Goal: Transaction & Acquisition: Purchase product/service

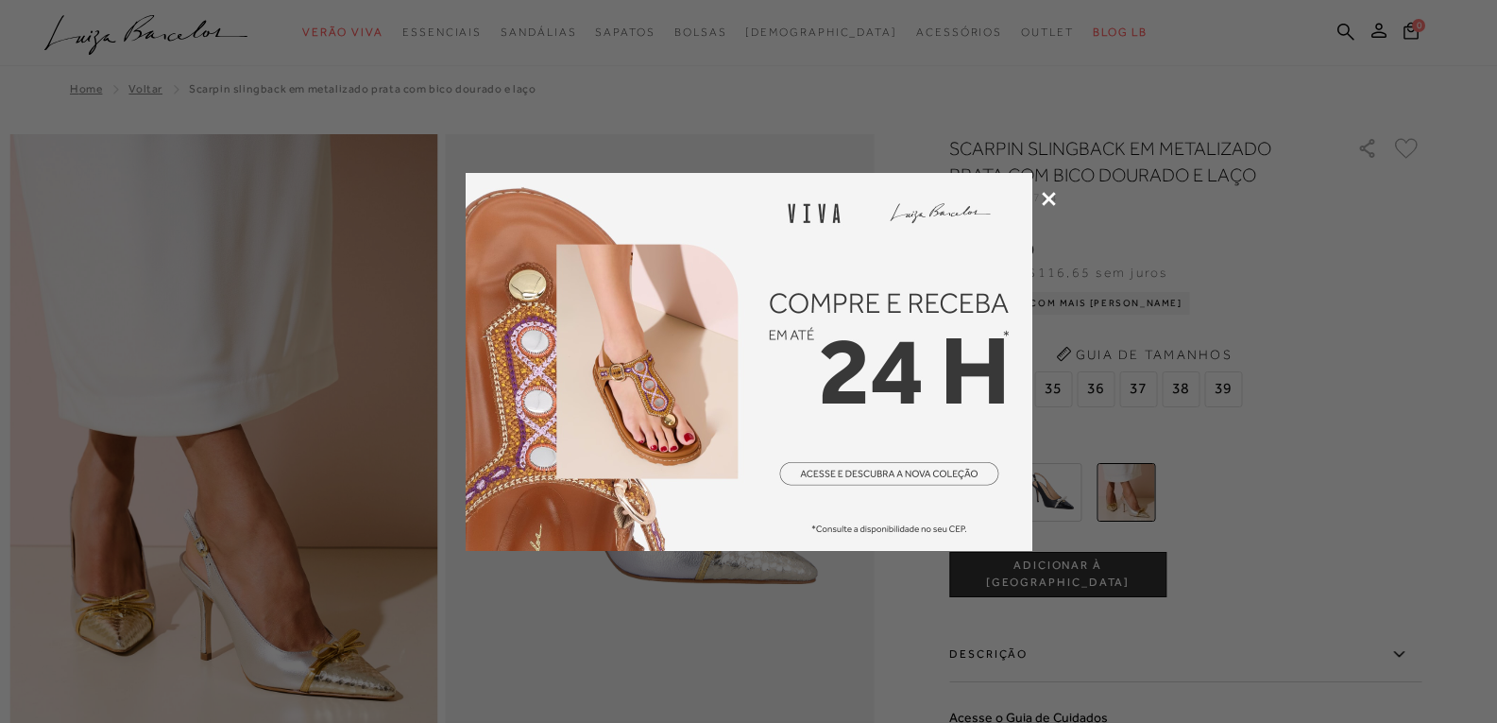
click at [1056, 199] on div at bounding box center [748, 361] width 1497 height 723
click at [1049, 199] on icon at bounding box center [1049, 199] width 14 height 14
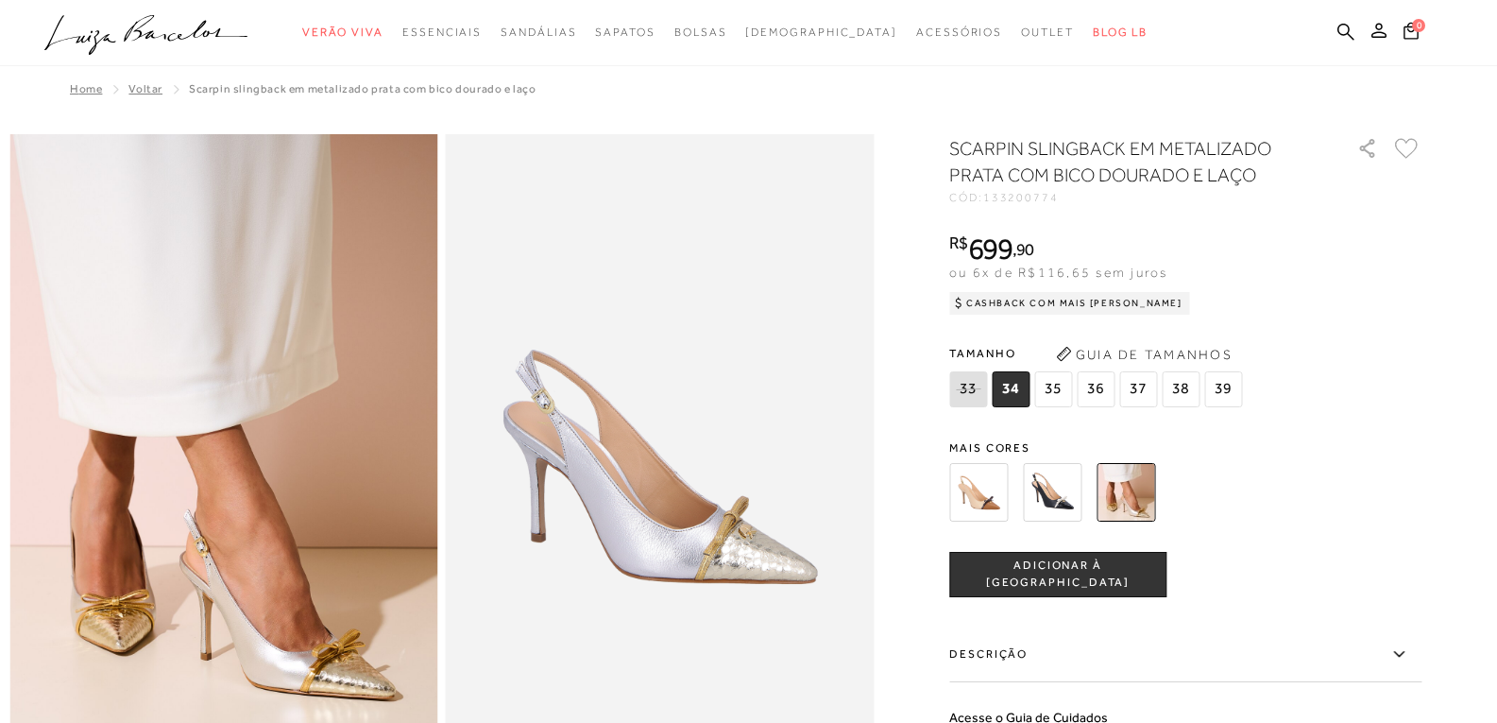
click at [997, 505] on img at bounding box center [978, 492] width 59 height 59
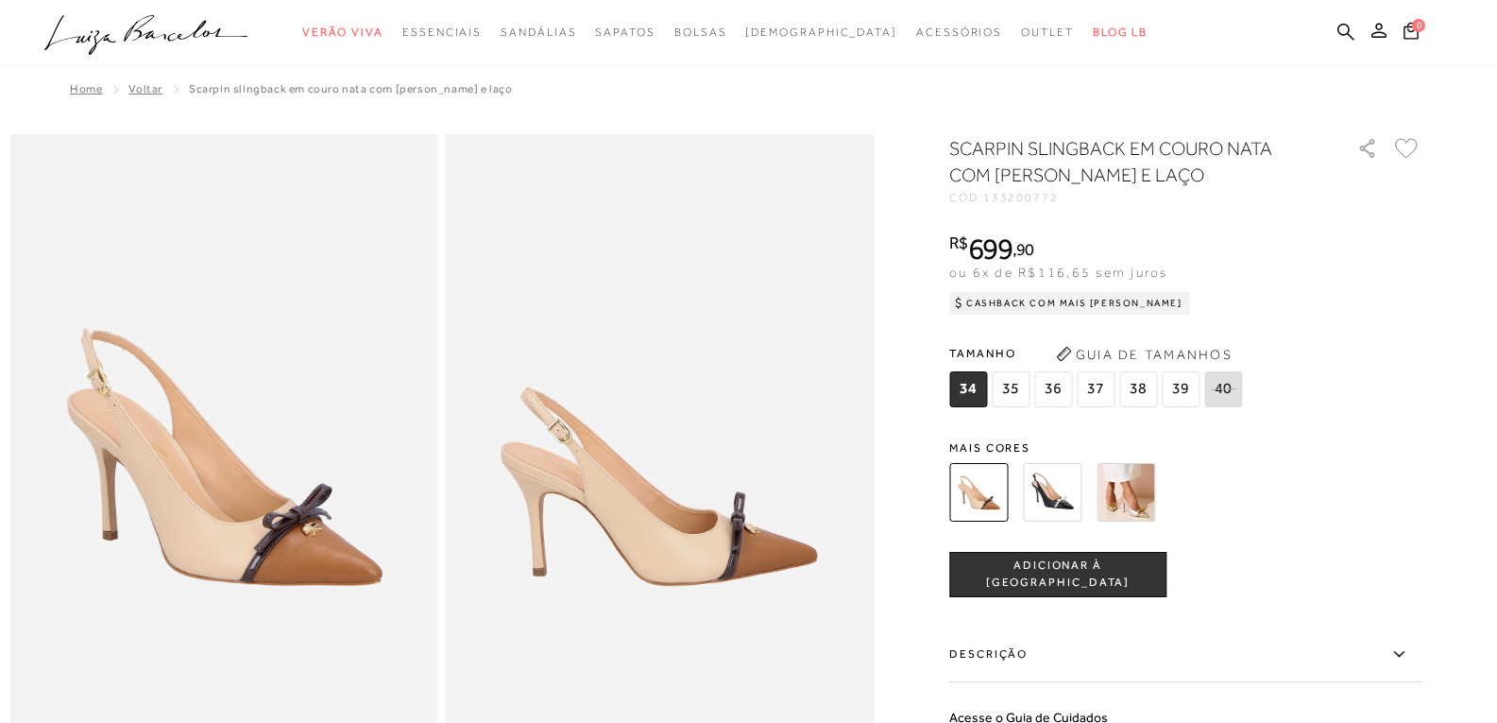
click at [1086, 351] on button "Guia de Tamanhos" at bounding box center [1144, 354] width 189 height 30
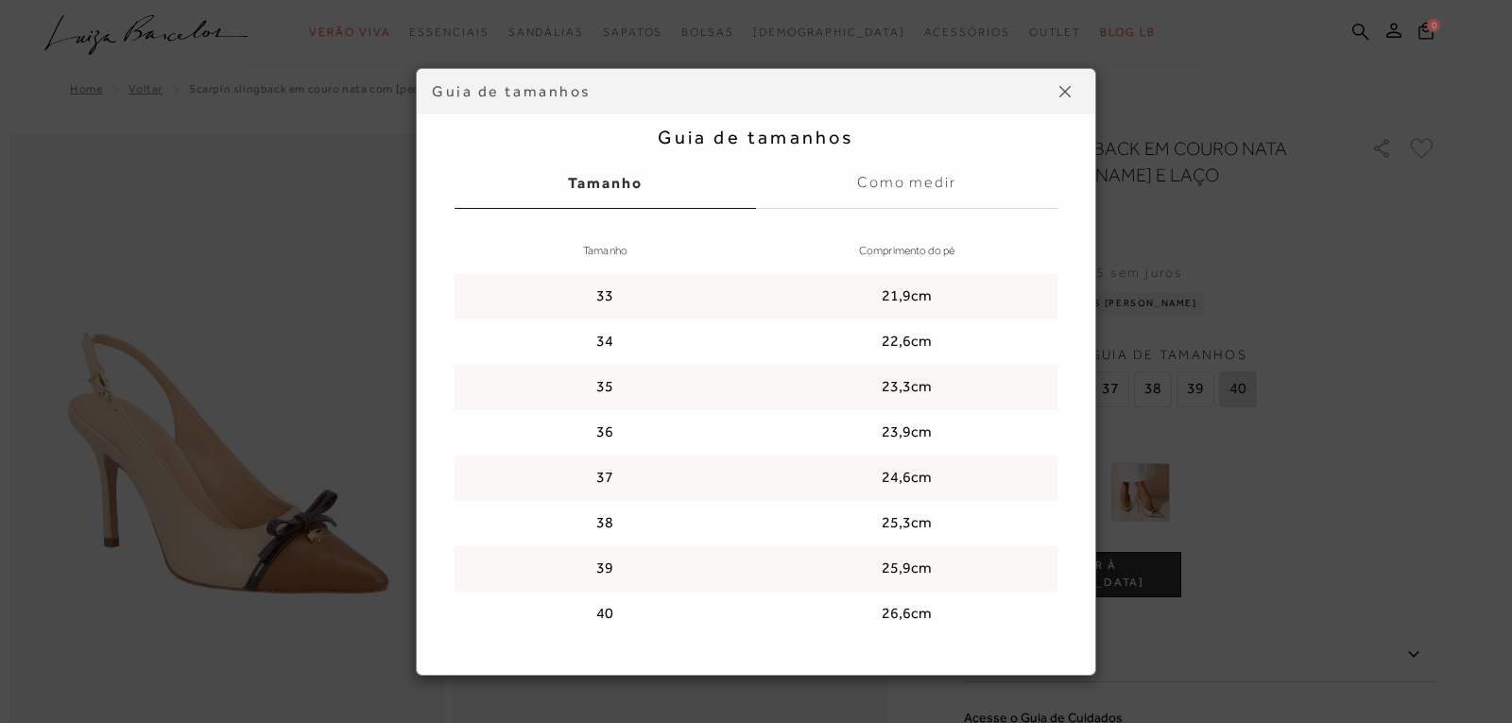
click at [1059, 86] on img at bounding box center [1064, 91] width 11 height 11
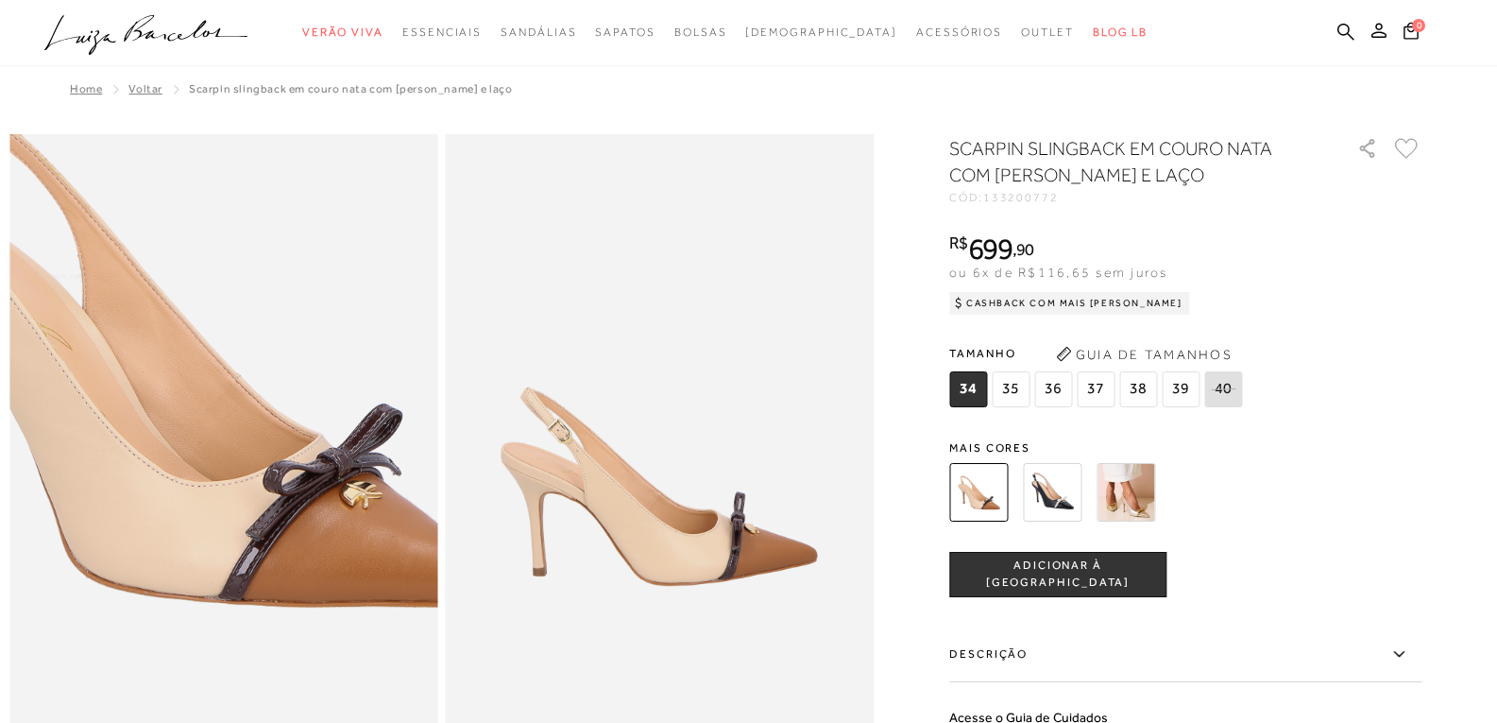
click at [260, 571] on img at bounding box center [184, 348] width 857 height 1286
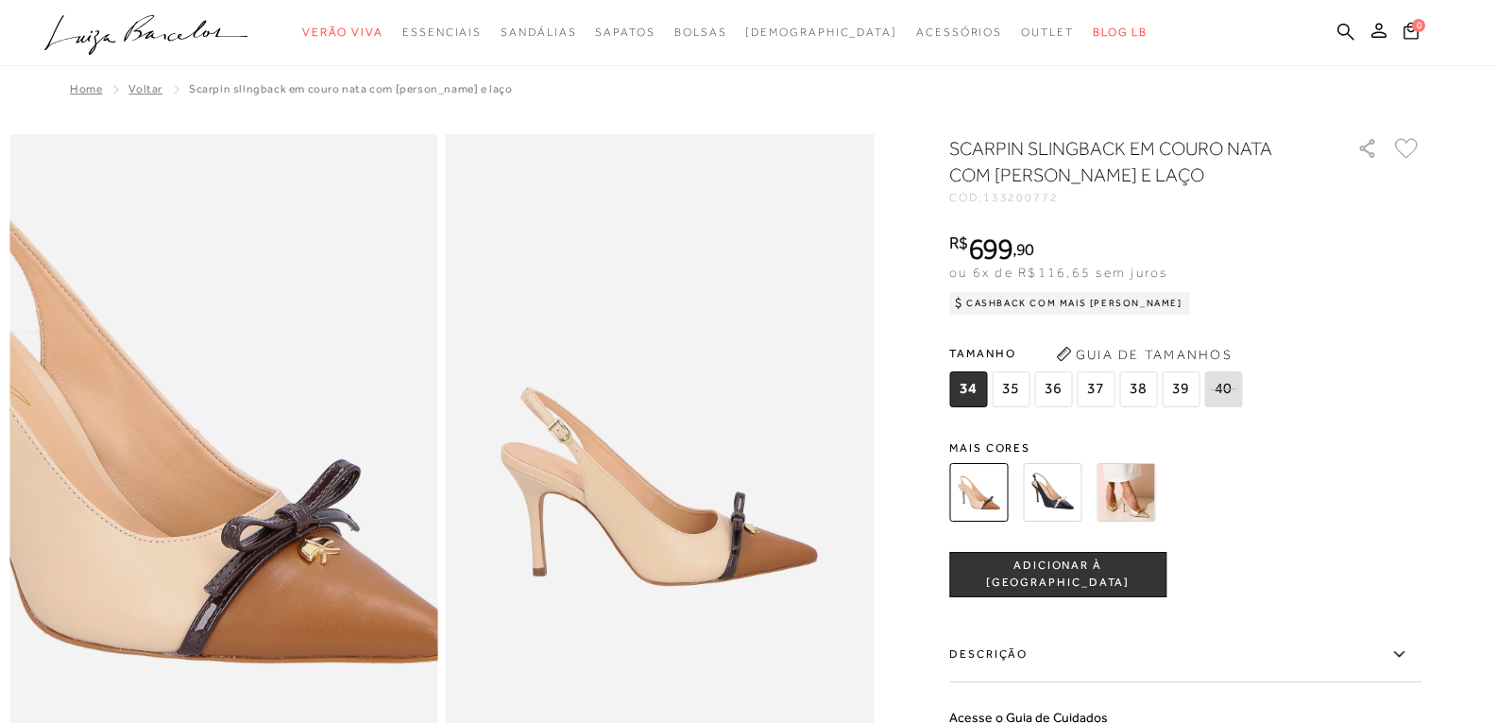
click at [302, 514] on img at bounding box center [143, 404] width 857 height 1286
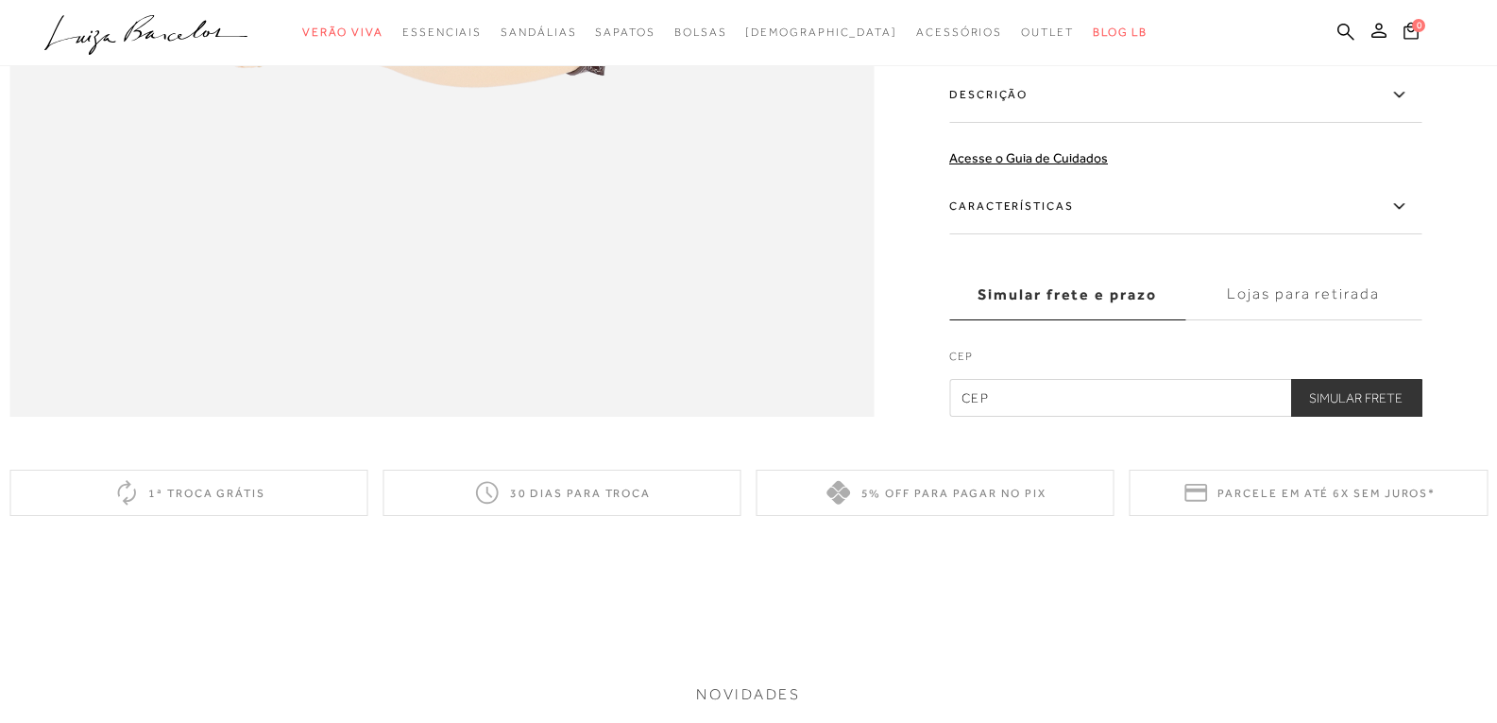
scroll to position [2073, 0]
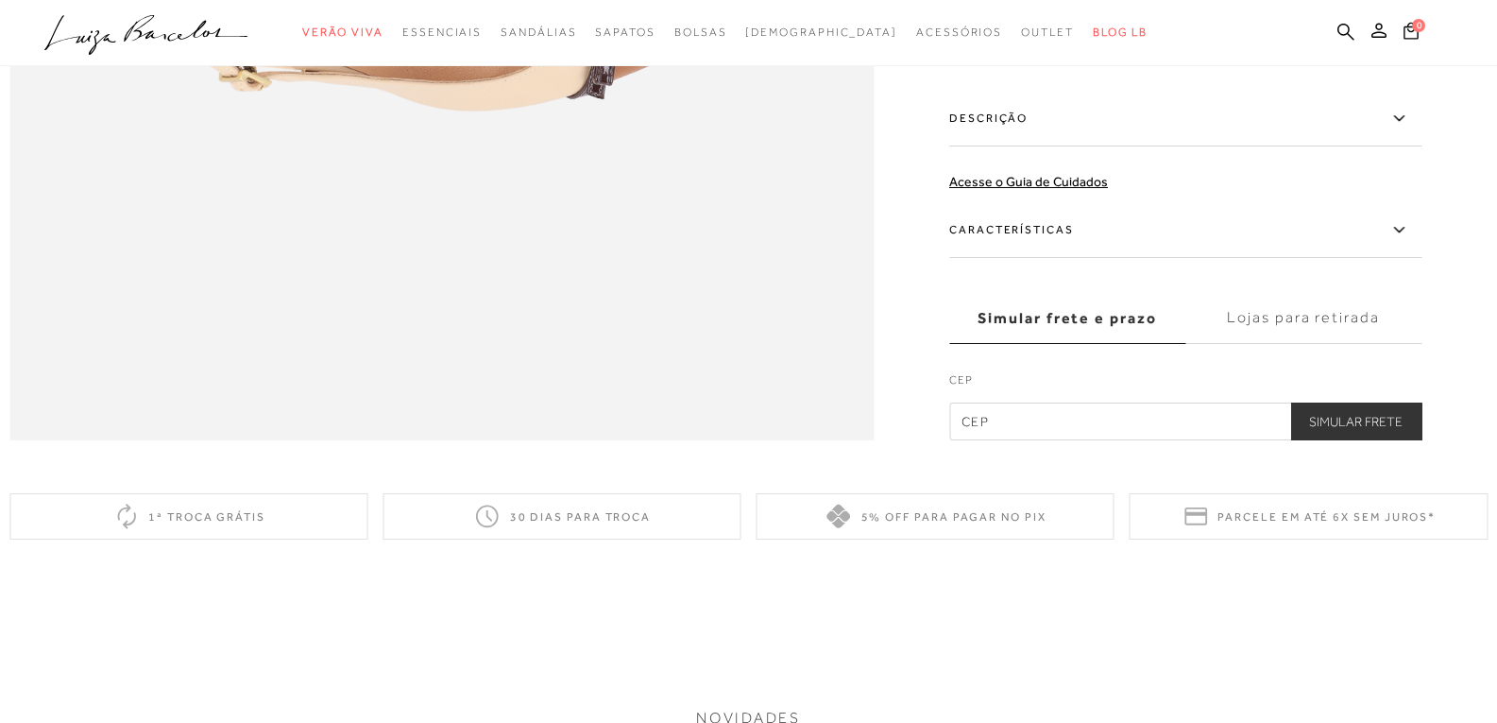
click at [1063, 258] on label "Características" at bounding box center [1185, 230] width 472 height 55
click at [0, 0] on input "Características" at bounding box center [0, 0] width 0 height 0
